Goal: Transaction & Acquisition: Purchase product/service

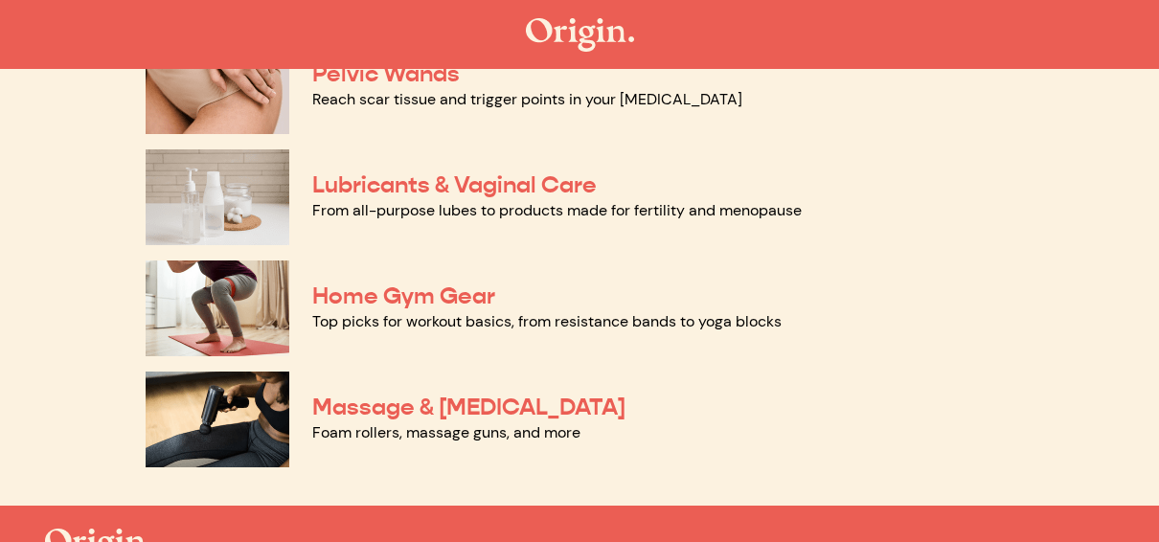
scroll to position [1016, 0]
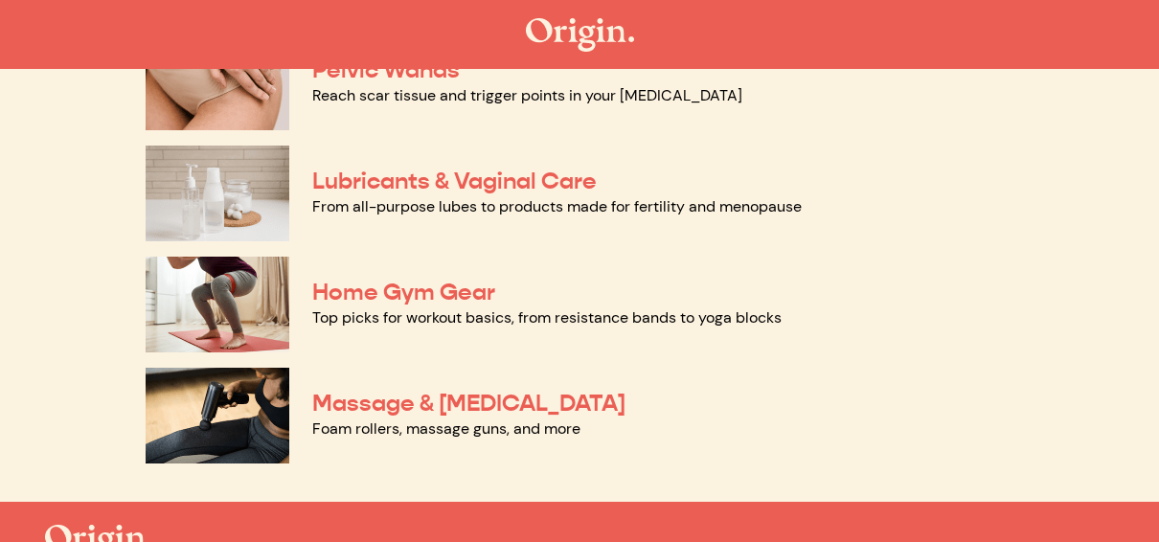
click at [561, 197] on link "From all-purpose lubes to products made for fertility and menopause" at bounding box center [557, 206] width 490 height 20
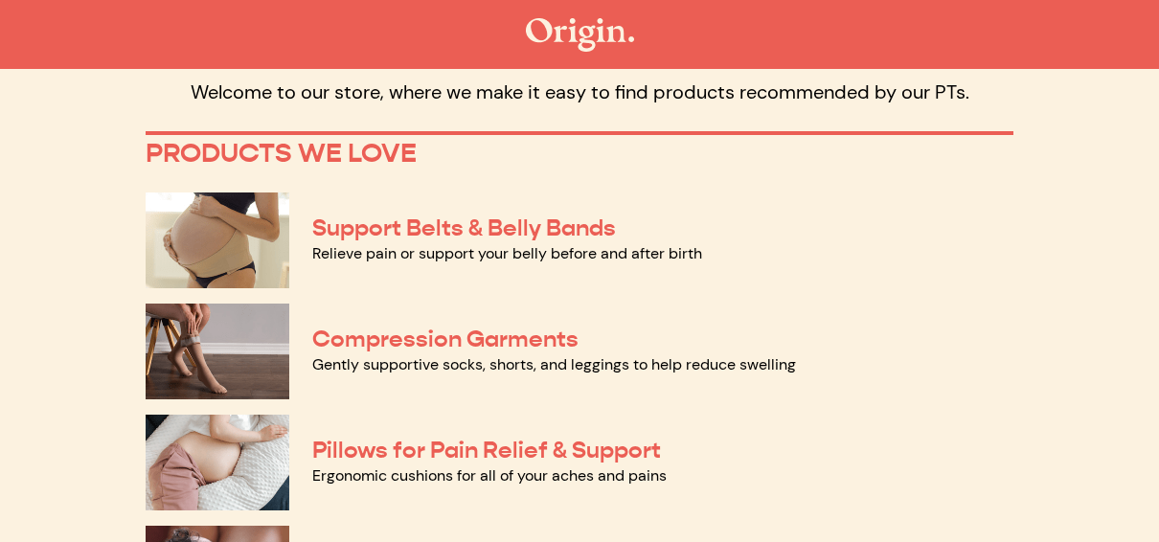
scroll to position [0, 0]
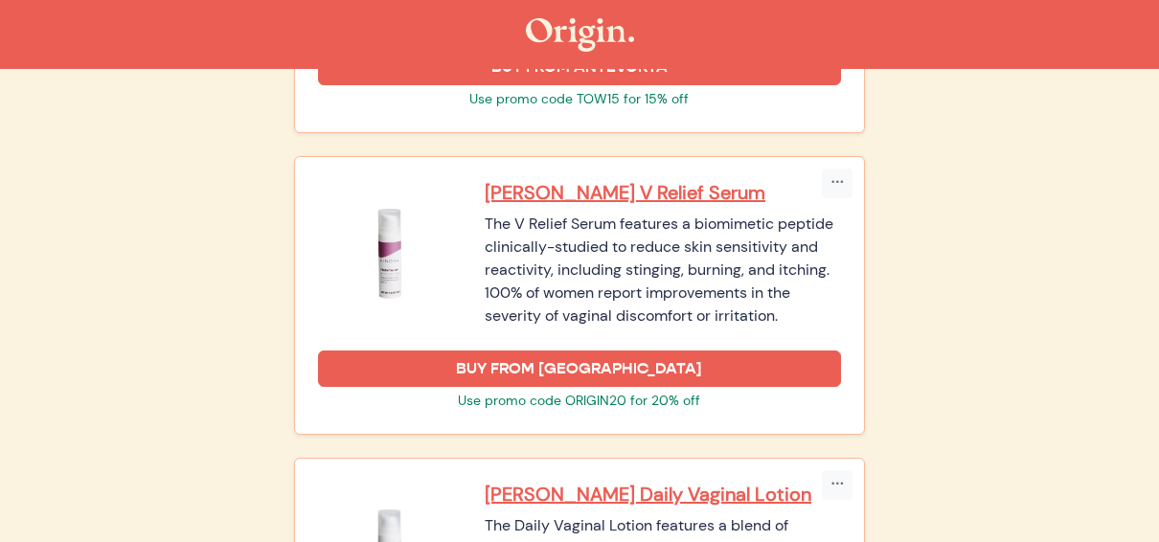
scroll to position [2381, 0]
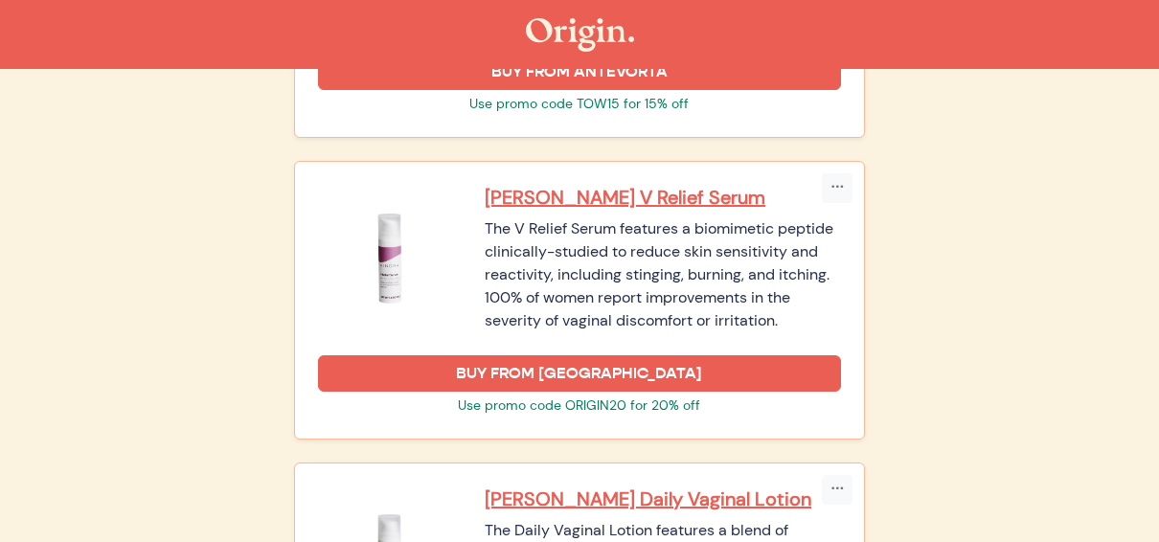
click at [781, 356] on link "BUY FROM KINDRA" at bounding box center [579, 374] width 523 height 36
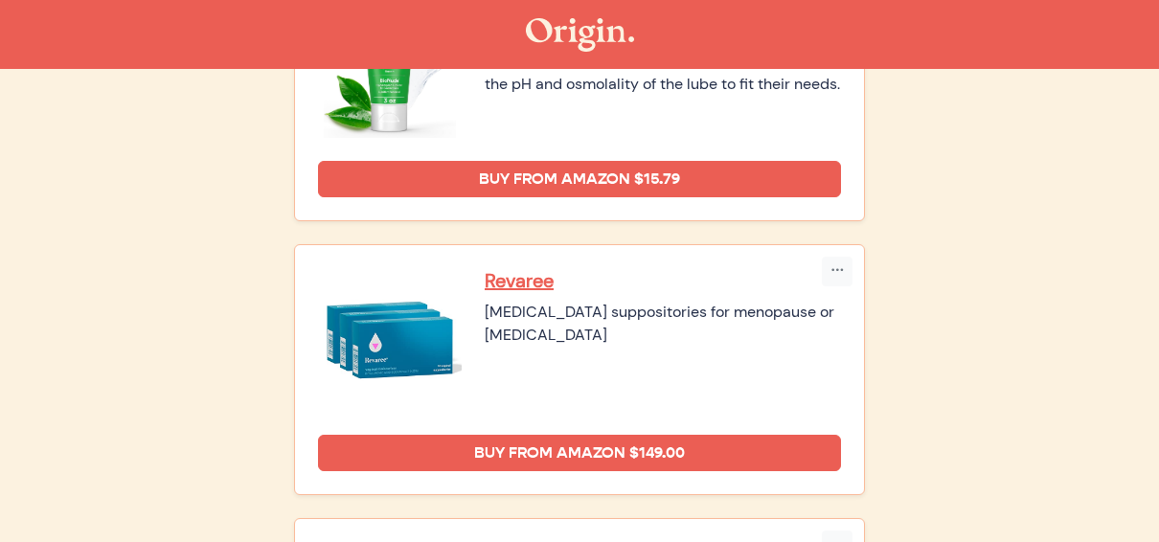
scroll to position [1193, 0]
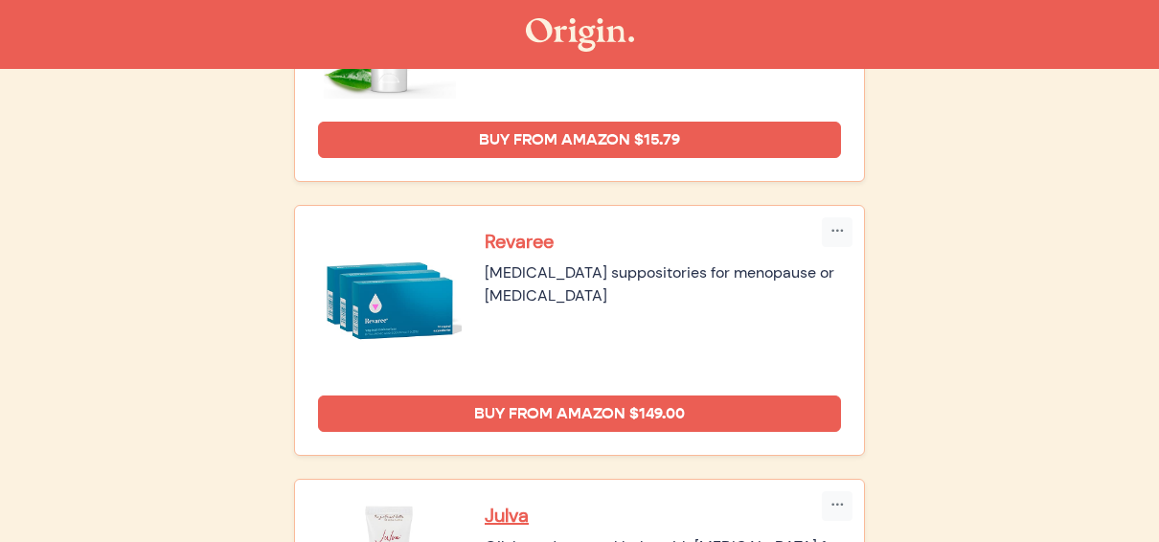
click at [529, 236] on p "Revaree" at bounding box center [663, 241] width 356 height 25
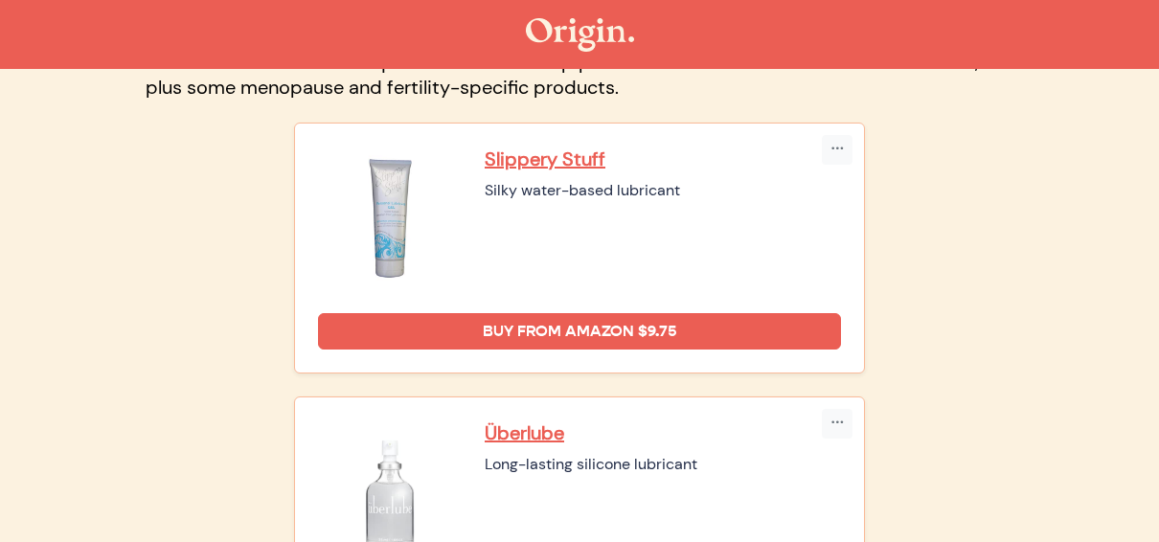
scroll to position [0, 0]
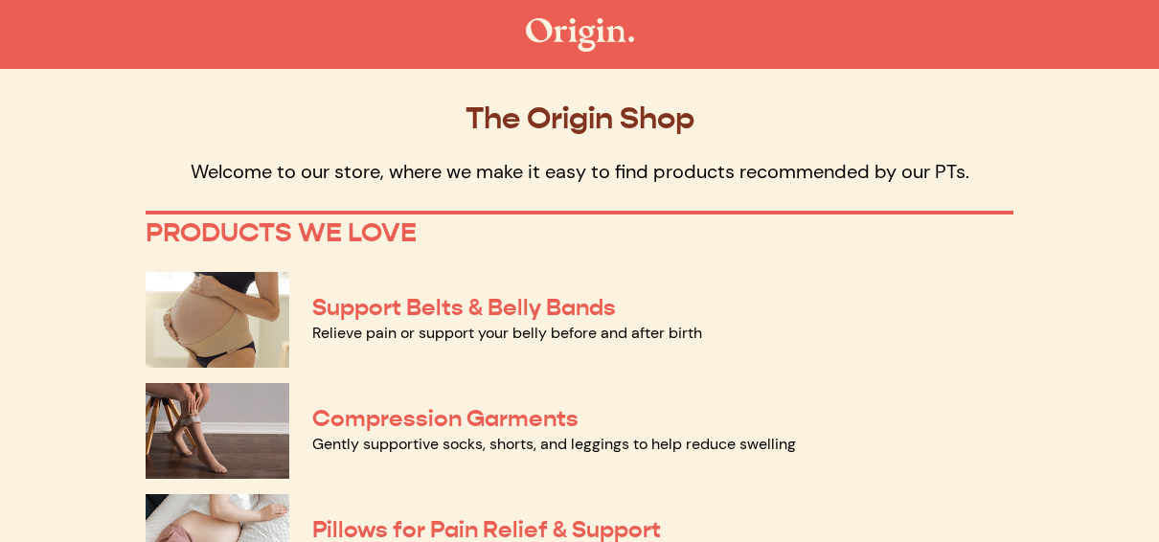
click at [325, 109] on p "The Origin Shop" at bounding box center [580, 118] width 868 height 36
